Goal: Book appointment/travel/reservation

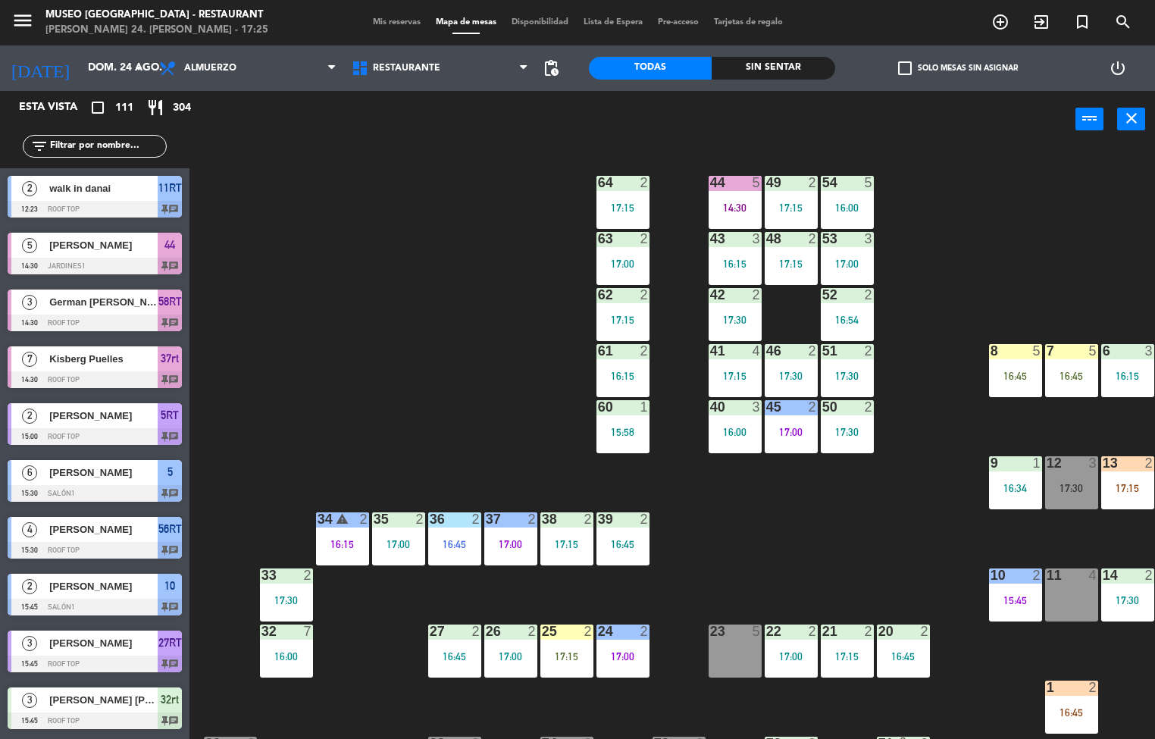
click at [168, 105] on div "crop_square 111 restaurant 304" at bounding box center [145, 107] width 73 height 18
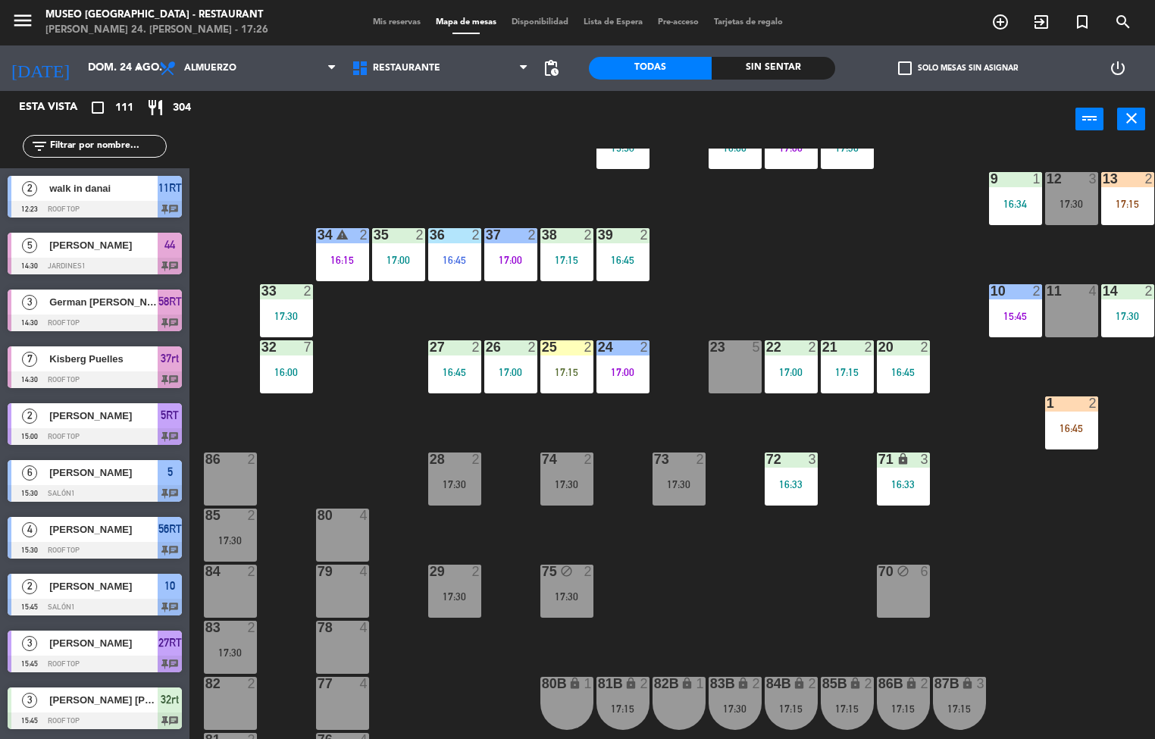
click at [391, 452] on div "44 5 14:30 49 2 17:15 54 5 16:00 64 2 17:15 48 2 17:15 53 3 17:00 63 2 17:00 43…" at bounding box center [678, 443] width 954 height 591
click at [394, 435] on div "44 5 14:30 49 2 17:15 54 5 16:00 64 2 17:15 48 2 17:15 53 3 17:00 63 2 17:00 43…" at bounding box center [678, 443] width 954 height 591
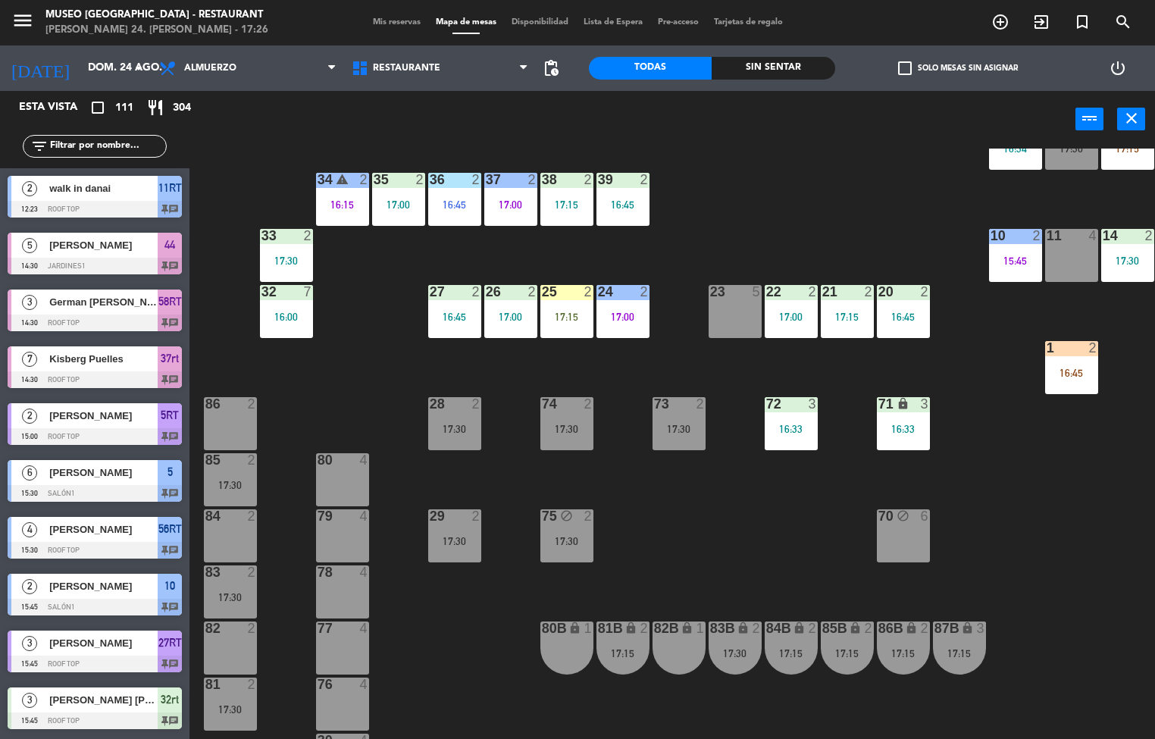
click at [891, 420] on div "71 lock 3 16:33" at bounding box center [903, 423] width 53 height 53
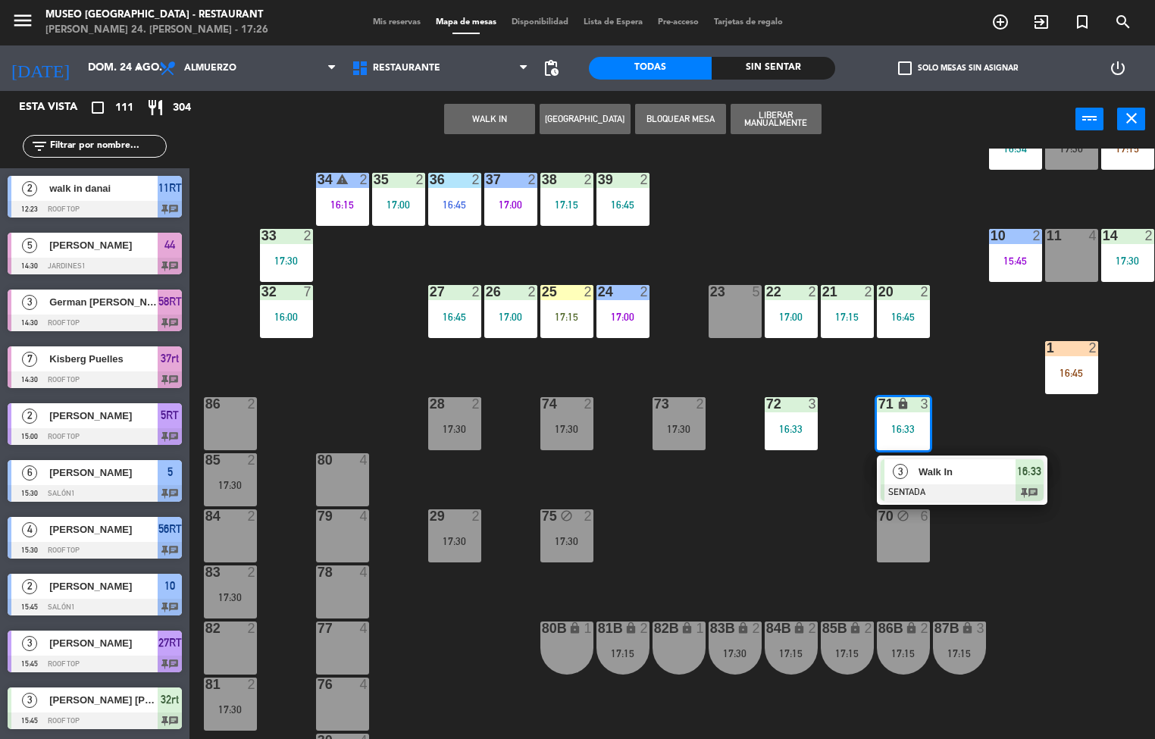
click at [789, 418] on div "72 3 16:33" at bounding box center [790, 423] width 53 height 53
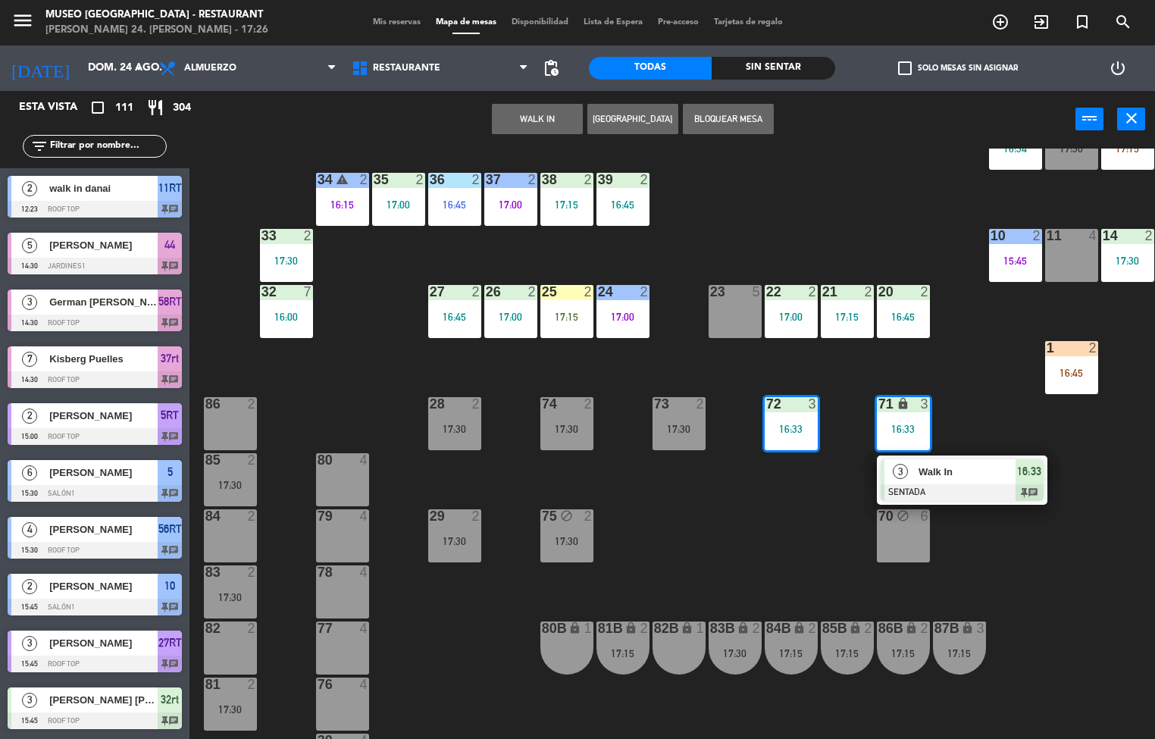
click at [819, 502] on div "44 5 14:30 49 2 17:15 54 5 16:00 64 2 17:15 48 2 17:15 53 3 17:00 63 2 17:00 43…" at bounding box center [678, 443] width 954 height 591
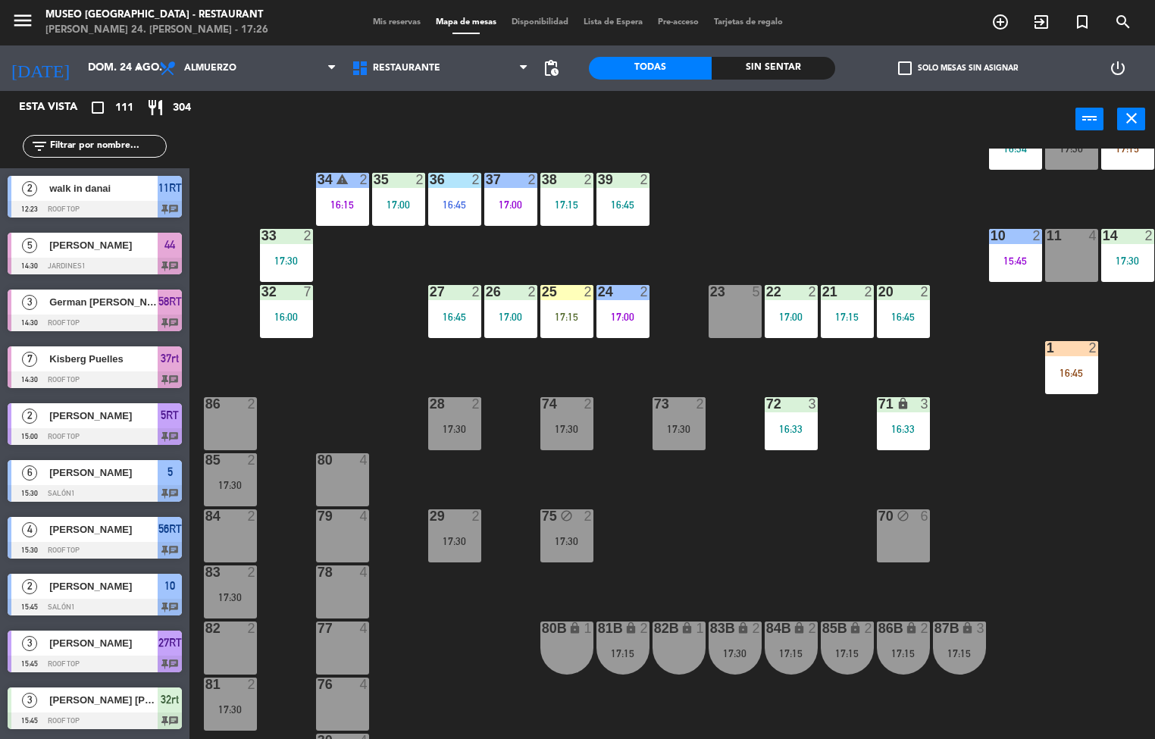
click at [793, 420] on div "72 3 16:33" at bounding box center [790, 423] width 53 height 53
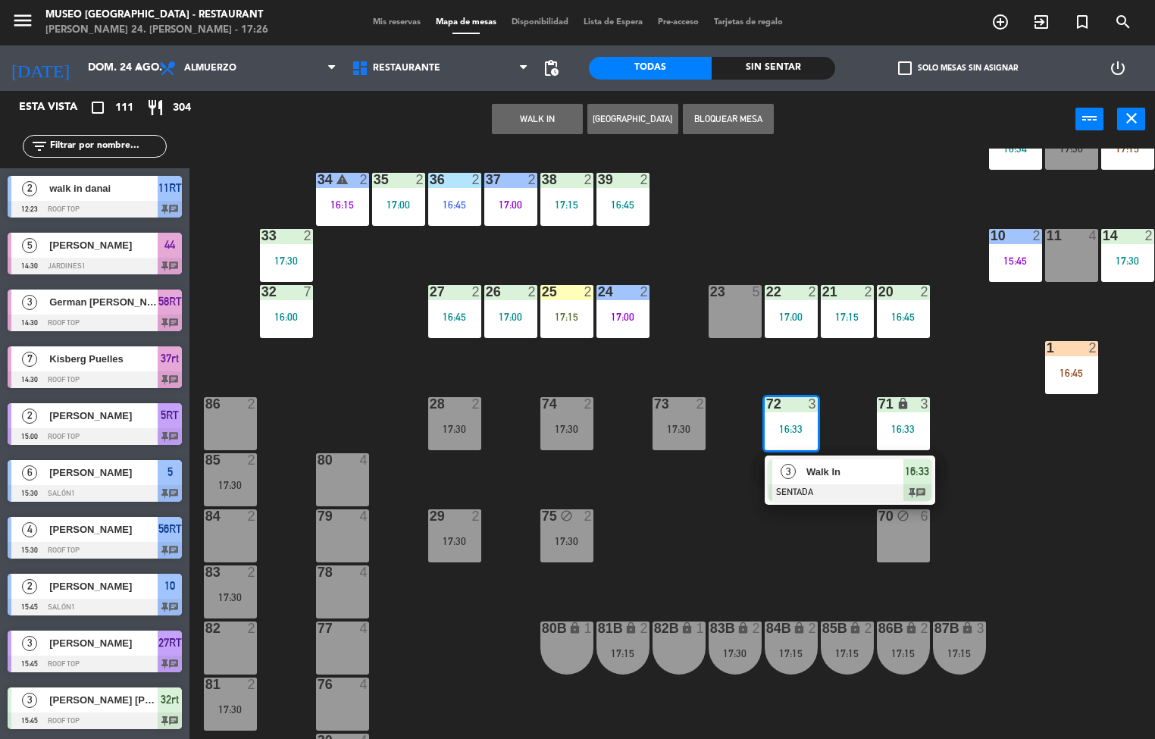
click at [818, 486] on div at bounding box center [849, 492] width 163 height 17
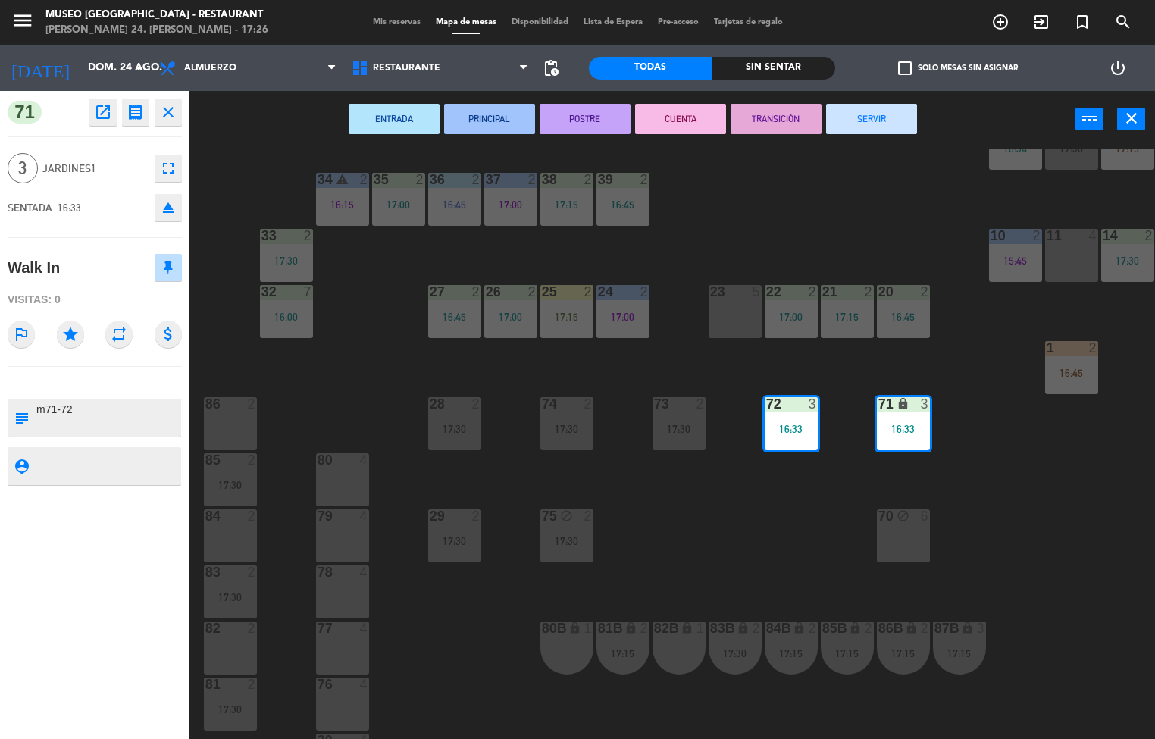
click at [667, 514] on div "44 5 14:30 49 2 17:15 54 5 16:00 64 2 17:15 48 2 17:15 53 3 17:00 63 2 17:00 43…" at bounding box center [678, 443] width 954 height 591
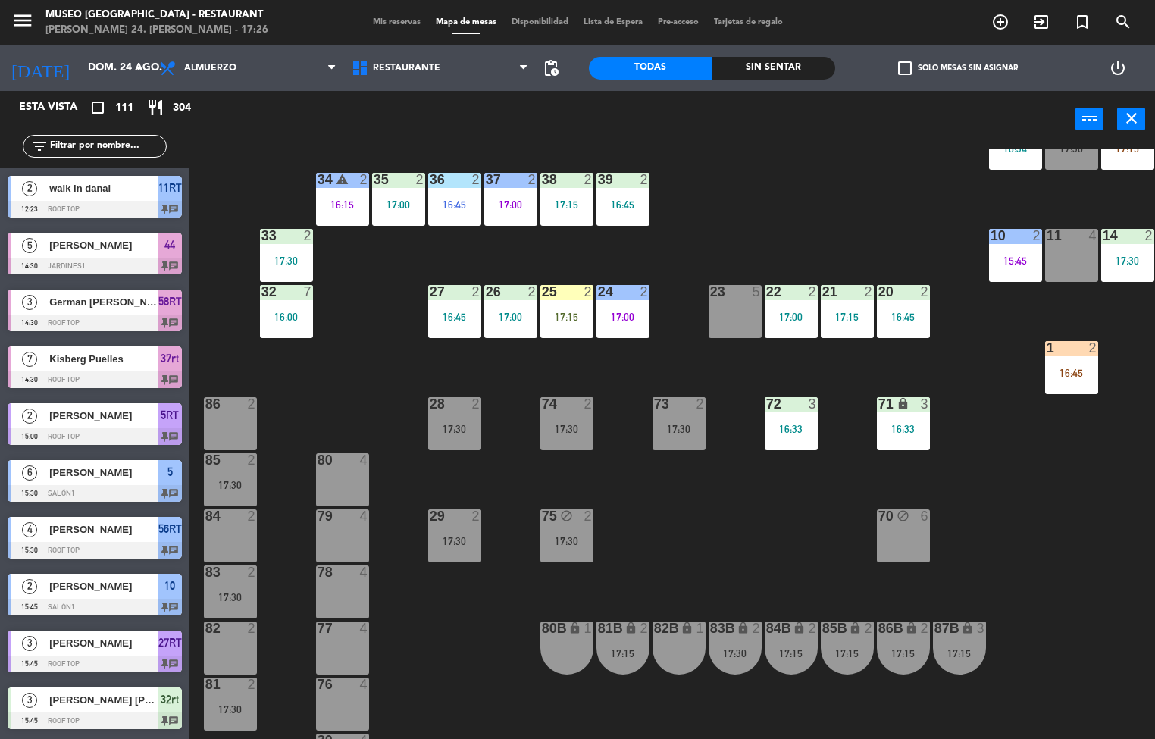
scroll to position [1, 0]
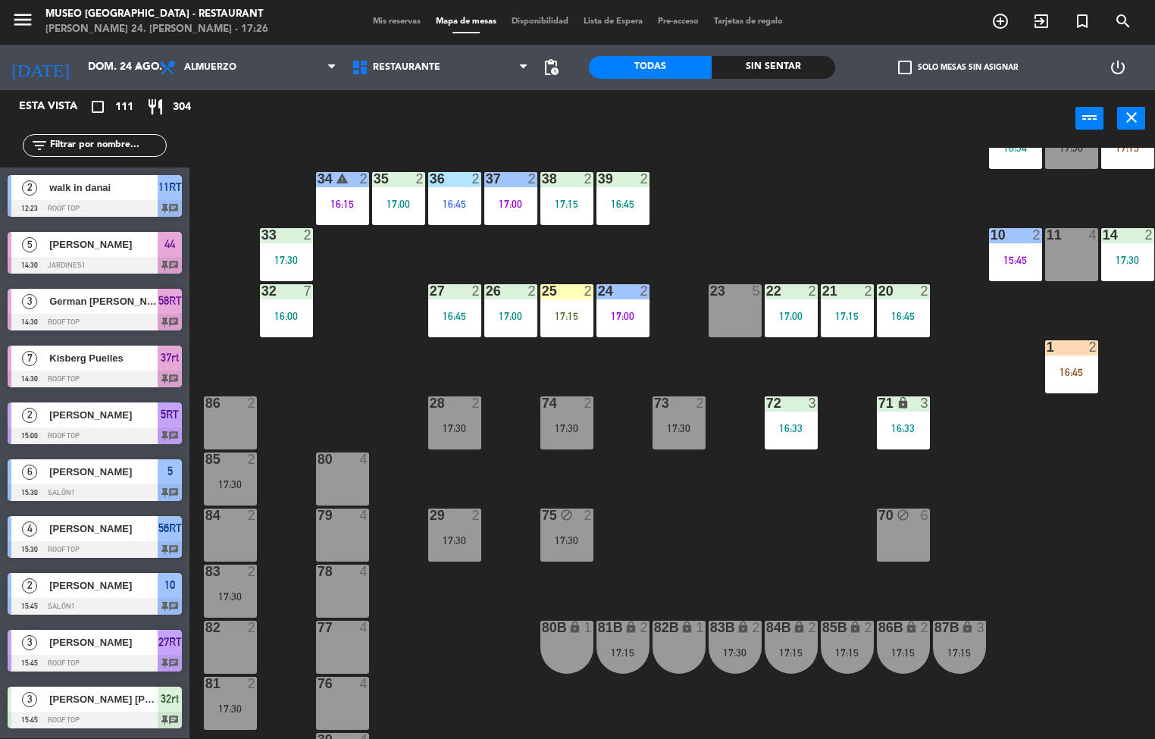
click at [662, 430] on div "17:30" at bounding box center [678, 428] width 53 height 11
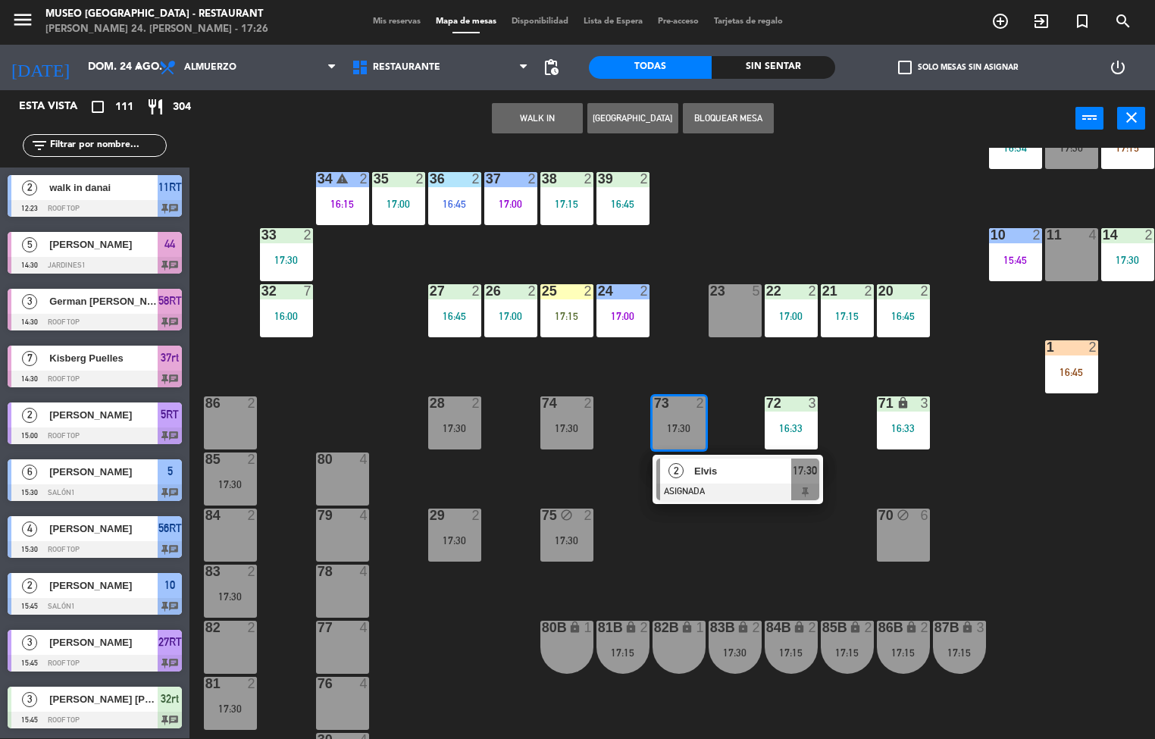
click at [660, 543] on div "44 5 14:30 49 2 17:15 54 5 16:00 64 2 17:15 48 2 17:15 53 3 17:00 63 2 17:00 43…" at bounding box center [678, 443] width 954 height 591
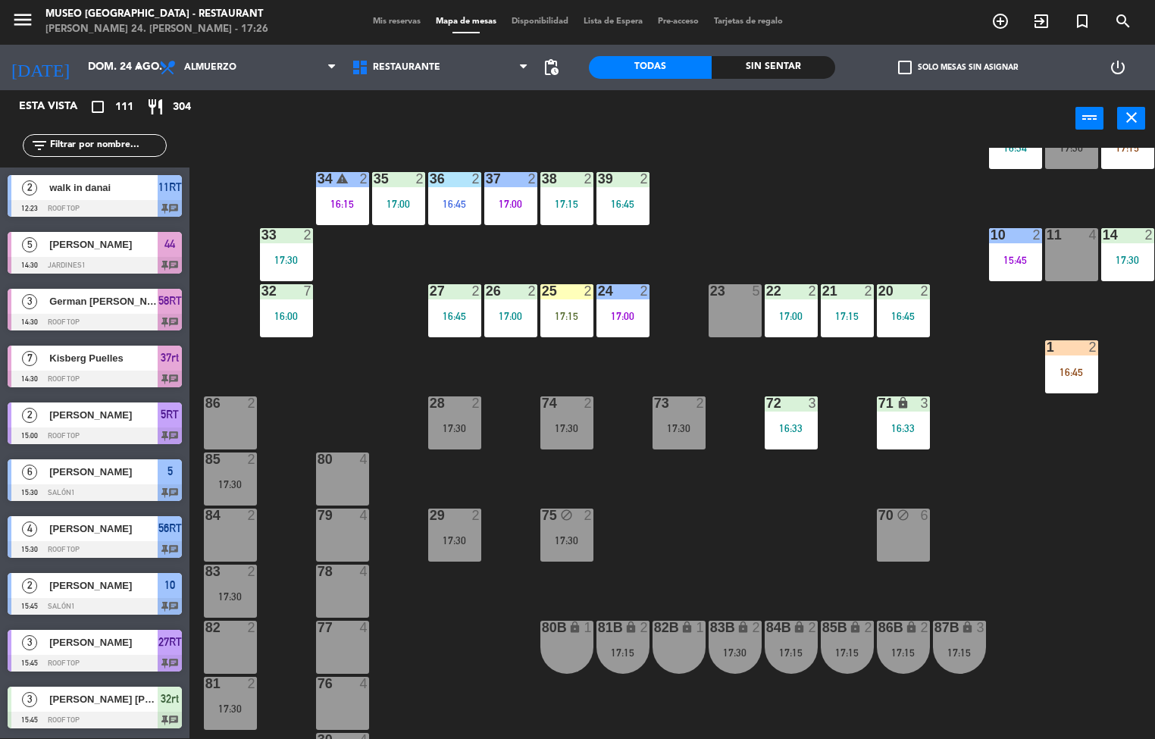
click at [580, 418] on div "74 2 17:30" at bounding box center [566, 422] width 53 height 53
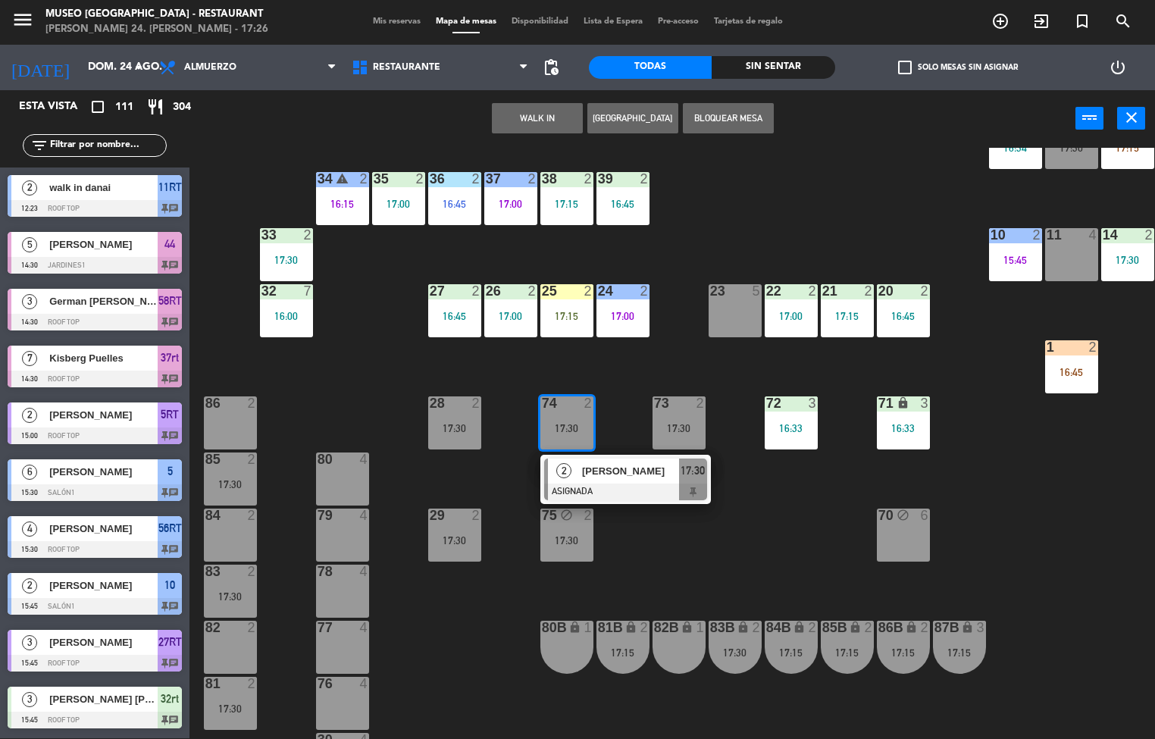
click at [453, 401] on div at bounding box center [454, 403] width 25 height 14
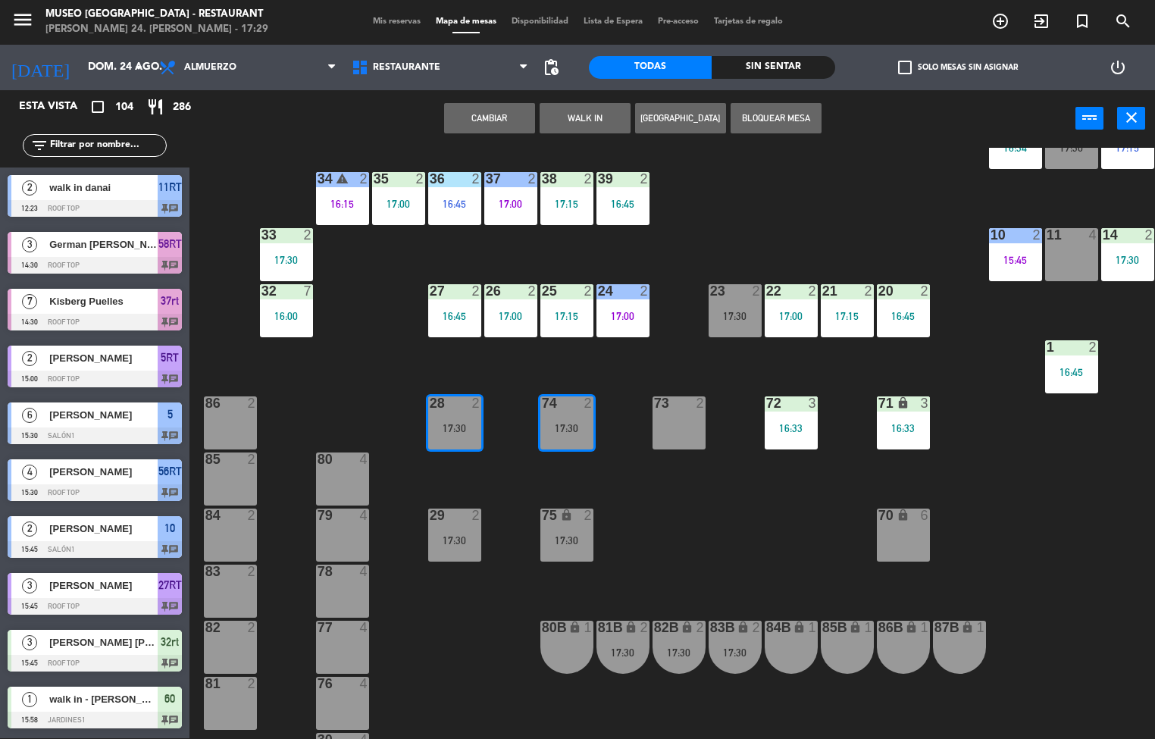
click at [445, 203] on div "16:45" at bounding box center [454, 203] width 53 height 11
click at [455, 195] on div "36 2 16:45" at bounding box center [454, 198] width 53 height 53
click at [459, 205] on div "16:45" at bounding box center [454, 203] width 53 height 11
click at [464, 176] on div at bounding box center [454, 179] width 25 height 14
click at [689, 444] on div "73 2" at bounding box center [678, 422] width 53 height 53
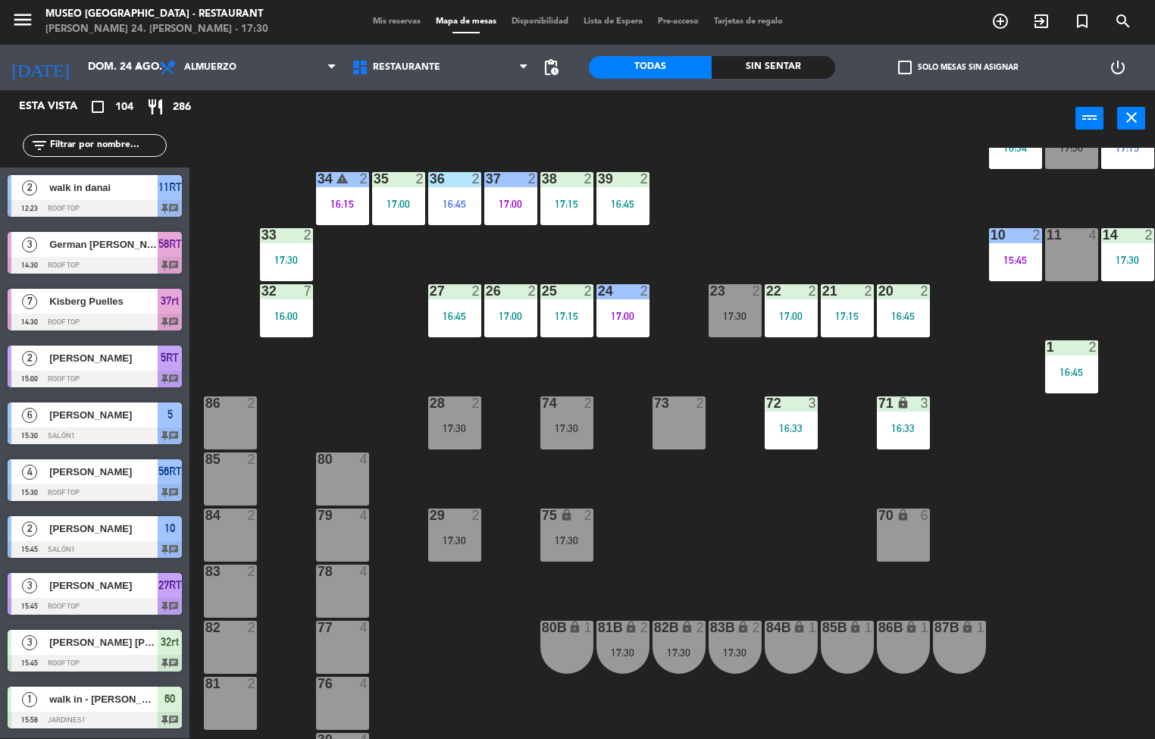
scroll to position [295, 0]
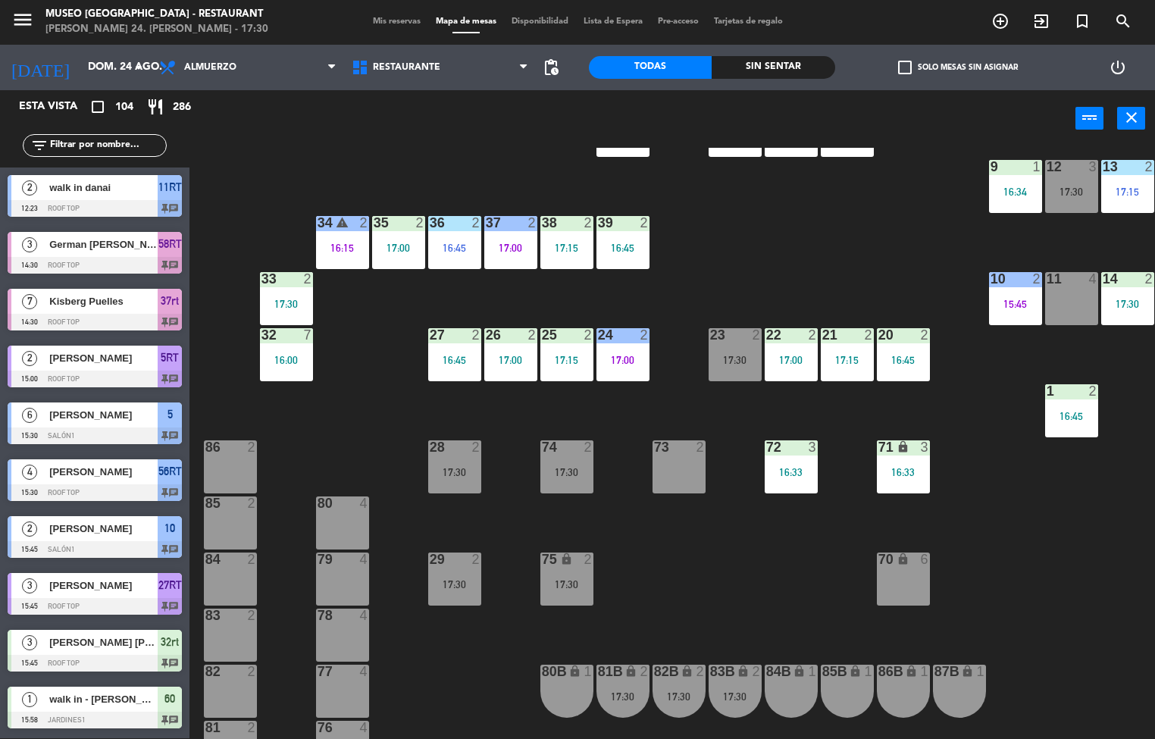
click at [526, 307] on div "44 5 49 2 17:15 54 5 16:00 64 2 17:15 48 2 17:15 53 3 17:00 63 2 17:00 43 3 16:…" at bounding box center [678, 443] width 954 height 591
click at [508, 355] on div "17:00" at bounding box center [510, 360] width 53 height 11
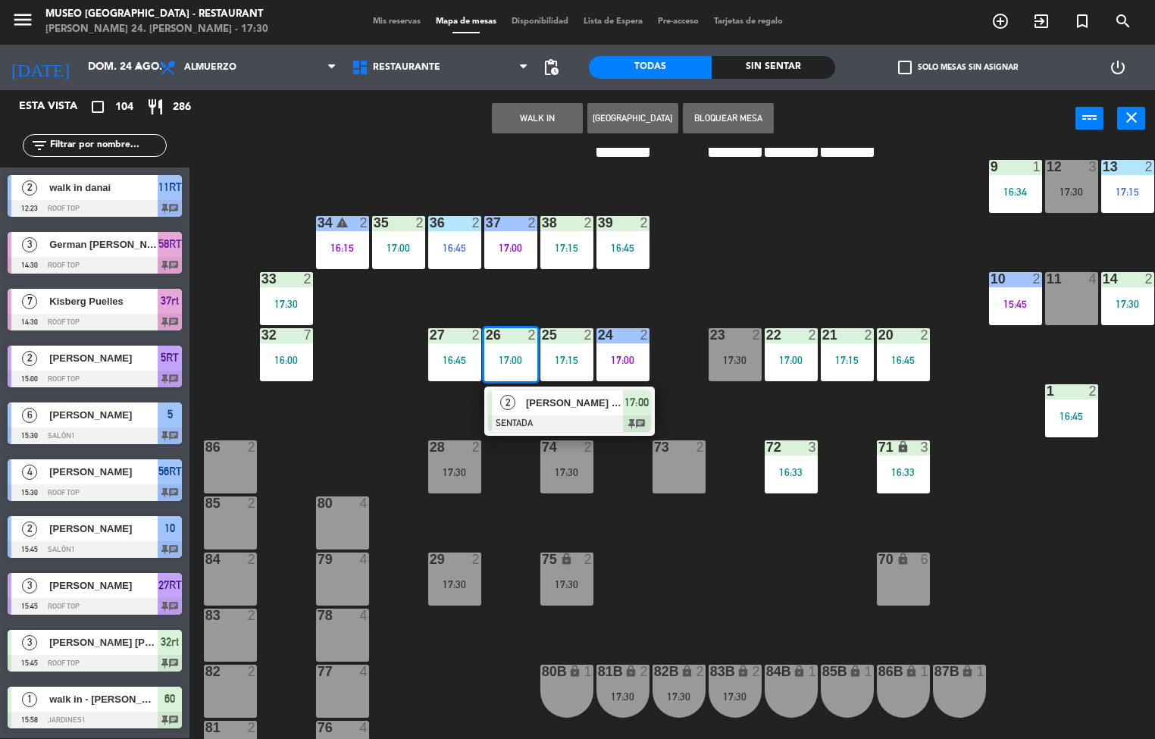
click at [505, 364] on div "17:00" at bounding box center [510, 360] width 53 height 11
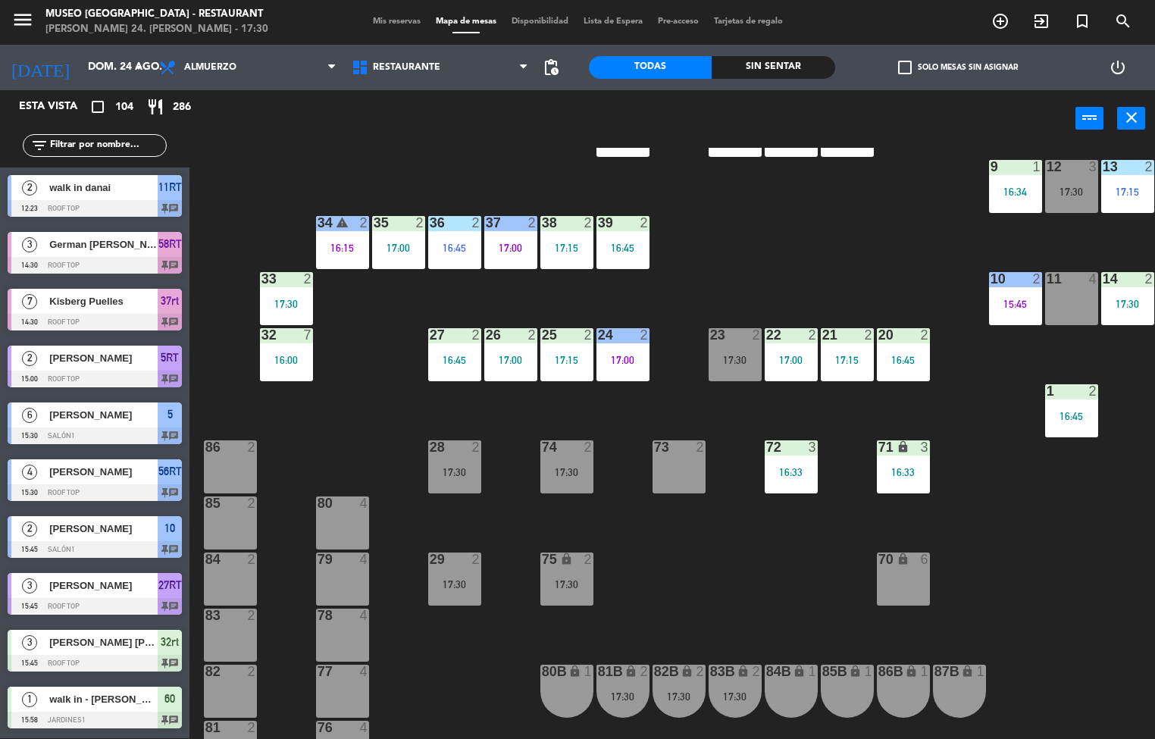
click at [628, 359] on div "17:00" at bounding box center [622, 360] width 53 height 11
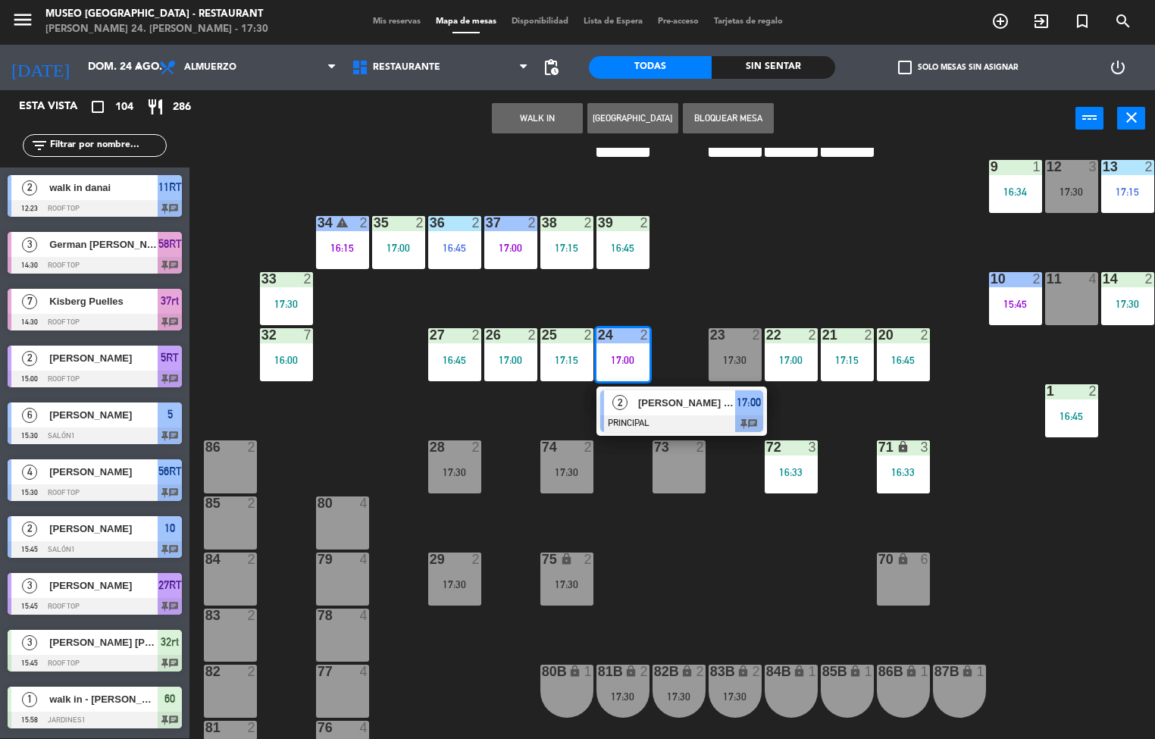
click at [555, 467] on div "17:30" at bounding box center [566, 472] width 53 height 11
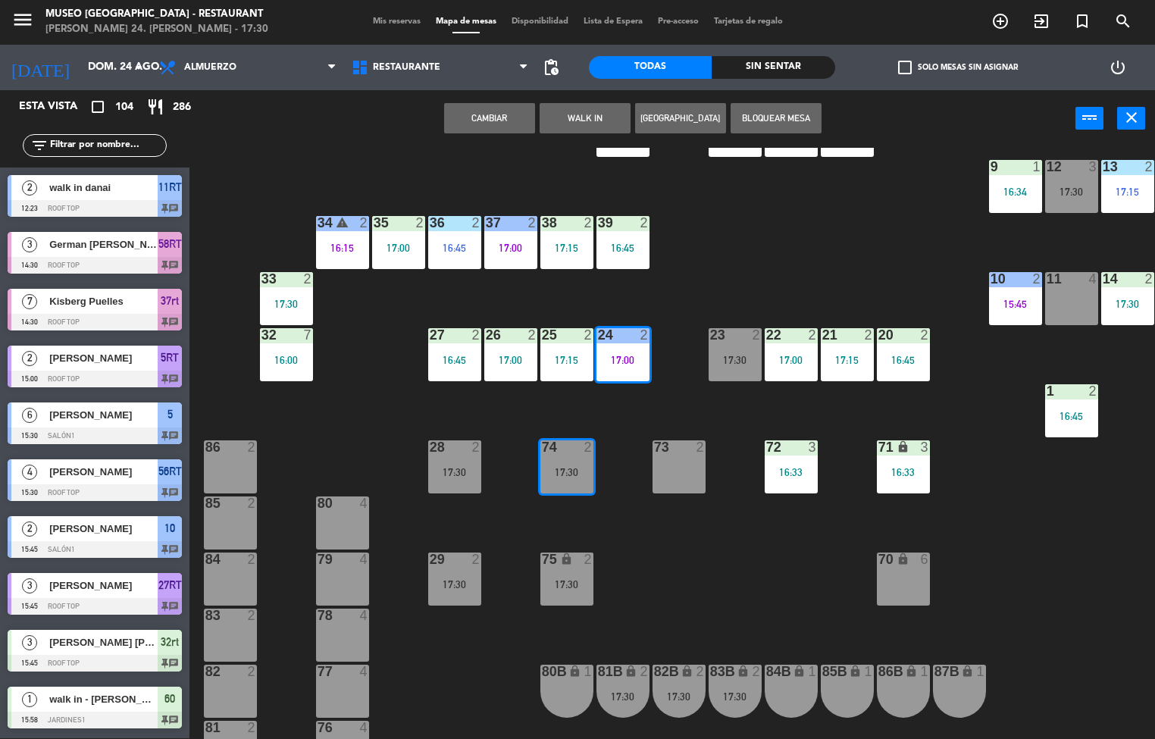
click at [655, 445] on div "73" at bounding box center [654, 447] width 1 height 14
click at [664, 461] on div "73 2" at bounding box center [678, 466] width 53 height 53
click at [676, 464] on div "73 2" at bounding box center [678, 466] width 53 height 53
click at [664, 464] on div "73 2" at bounding box center [678, 466] width 53 height 53
click at [667, 464] on div "73 2" at bounding box center [678, 466] width 53 height 53
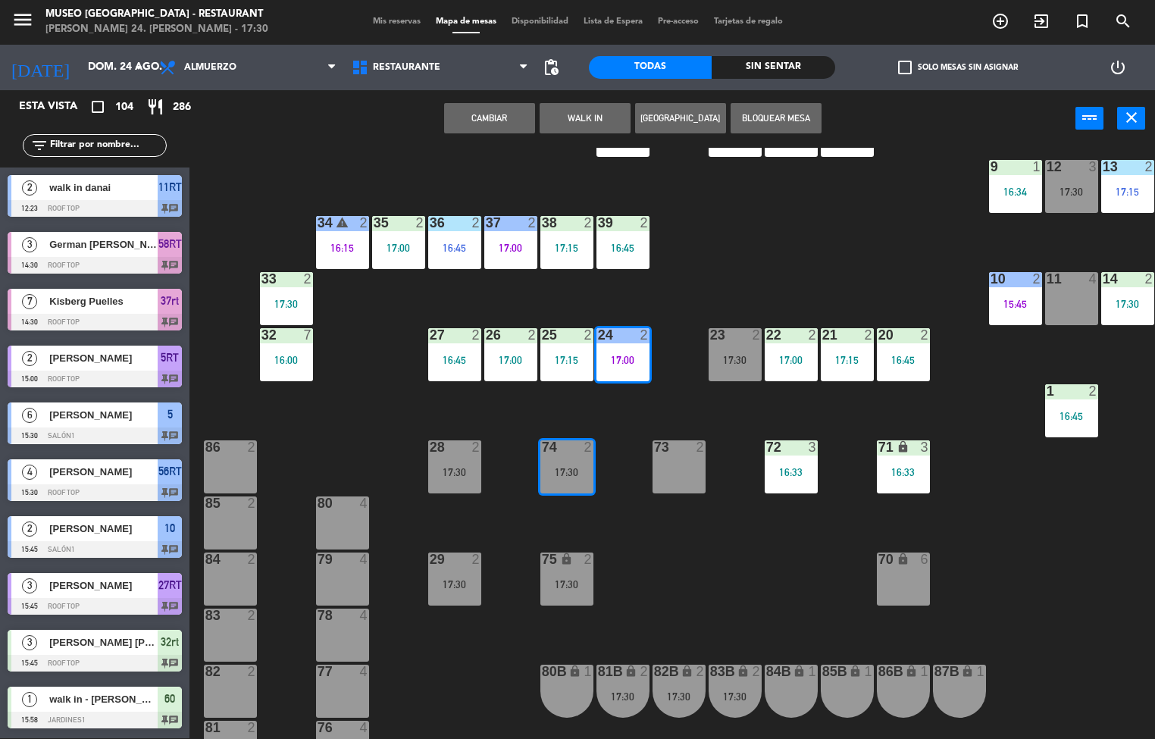
click at [667, 464] on div "73 2" at bounding box center [678, 466] width 53 height 53
click at [685, 462] on div "73 2" at bounding box center [678, 466] width 53 height 53
click at [603, 559] on div "2" at bounding box center [591, 559] width 25 height 14
